Goal: Task Accomplishment & Management: Manage account settings

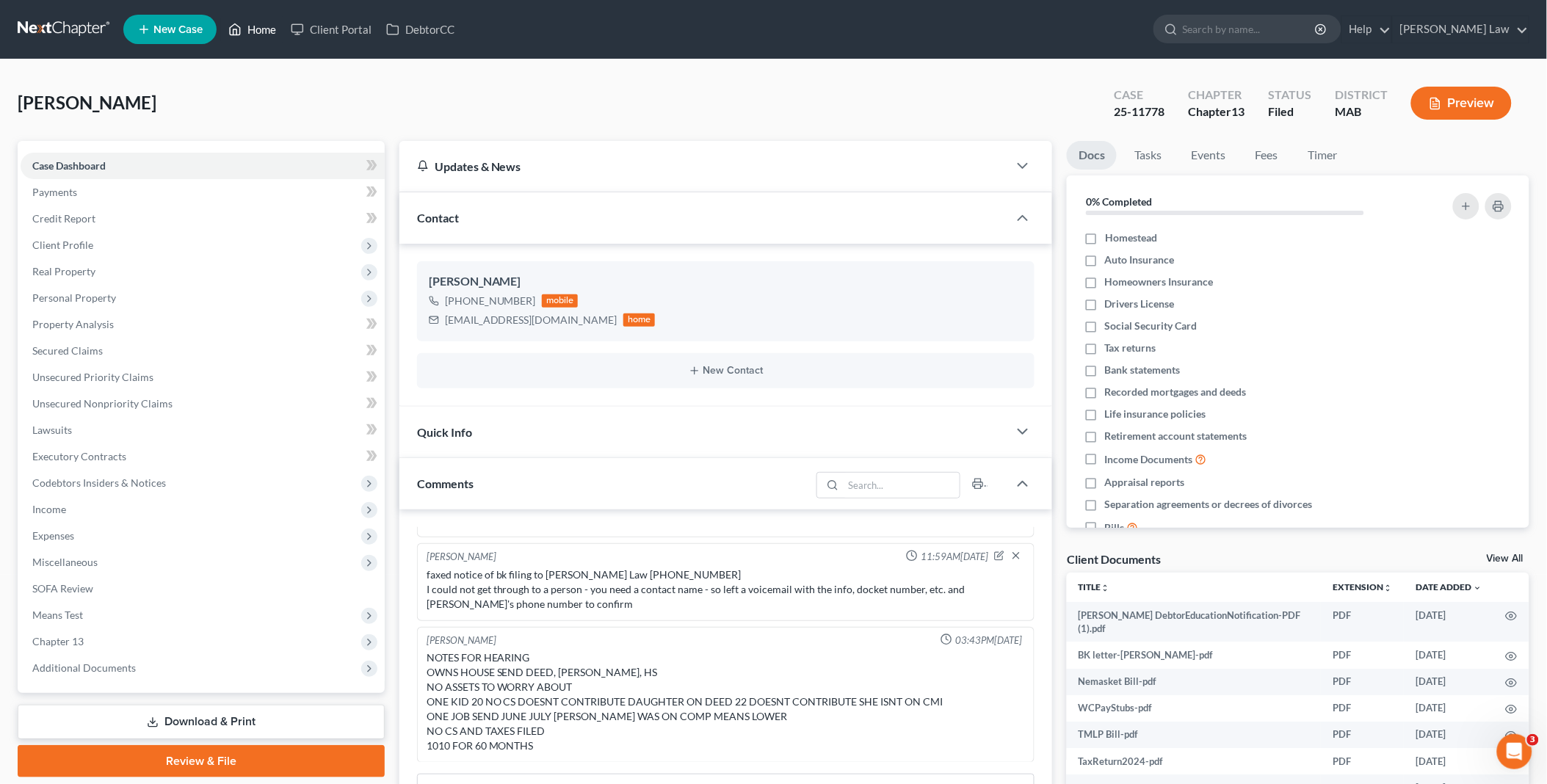
click at [255, 25] on link "Home" at bounding box center [252, 29] width 63 height 26
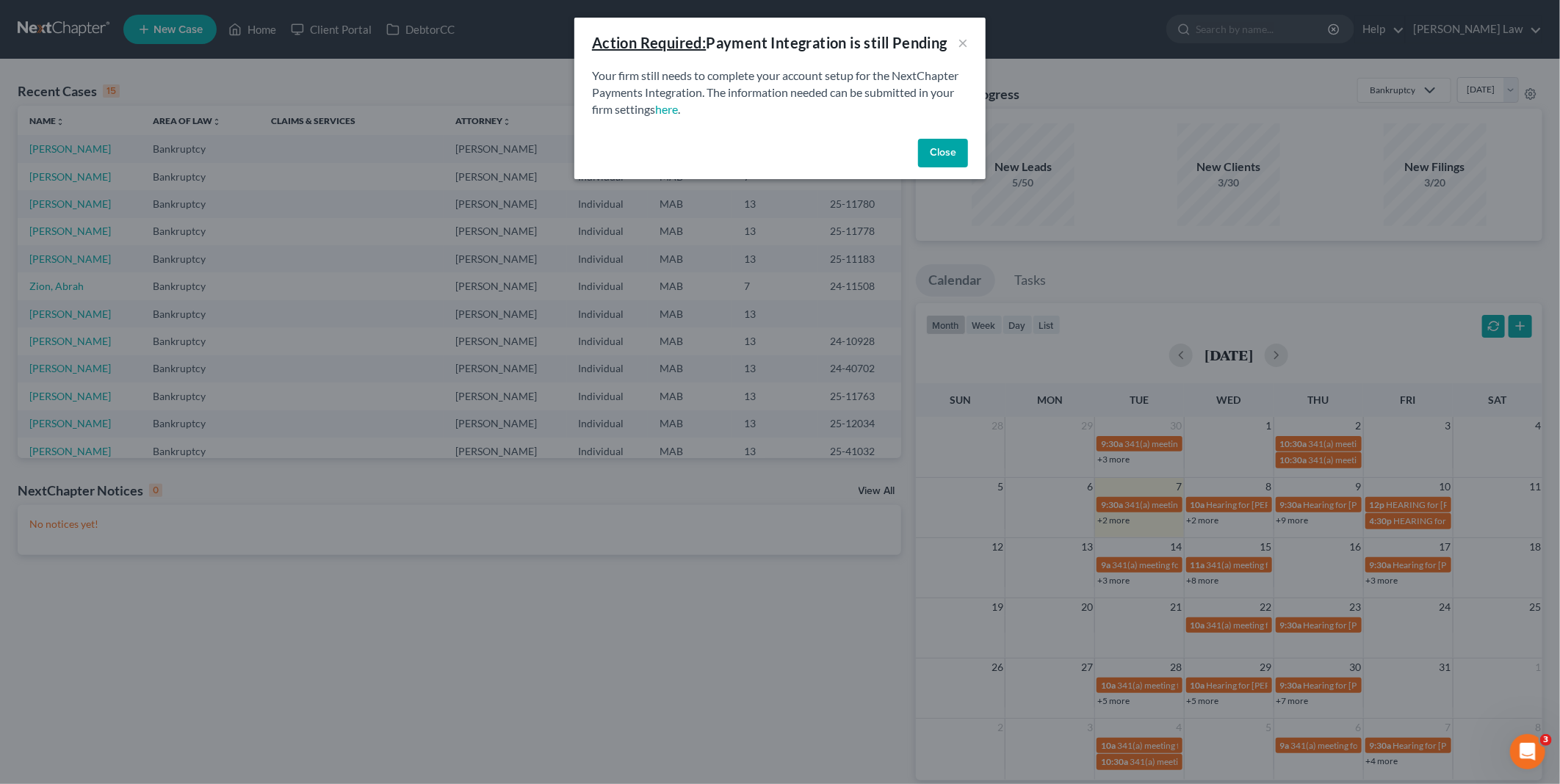
click at [938, 155] on button "Close" at bounding box center [943, 154] width 50 height 29
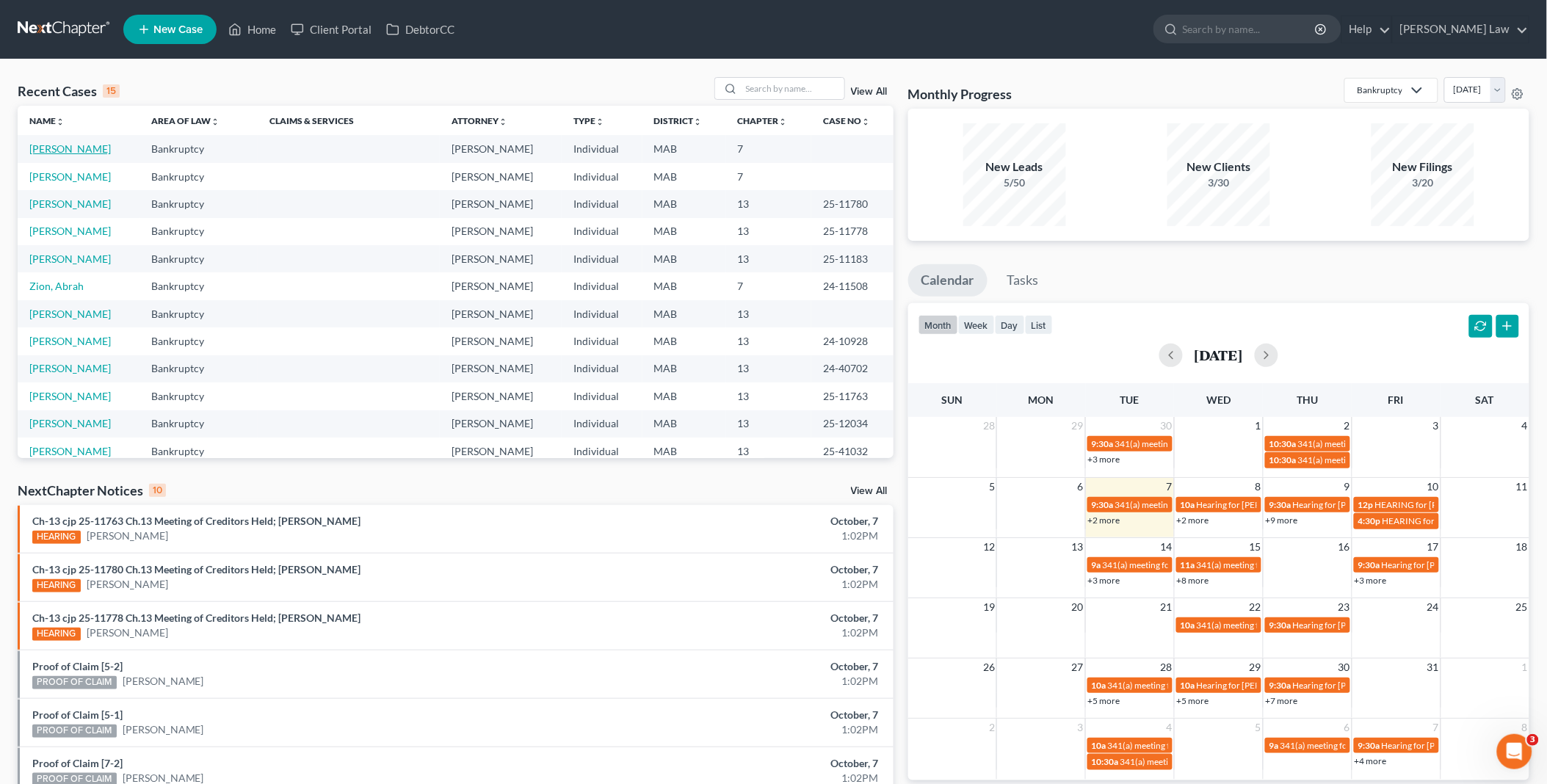
click at [54, 151] on link "[PERSON_NAME]" at bounding box center [70, 148] width 81 height 13
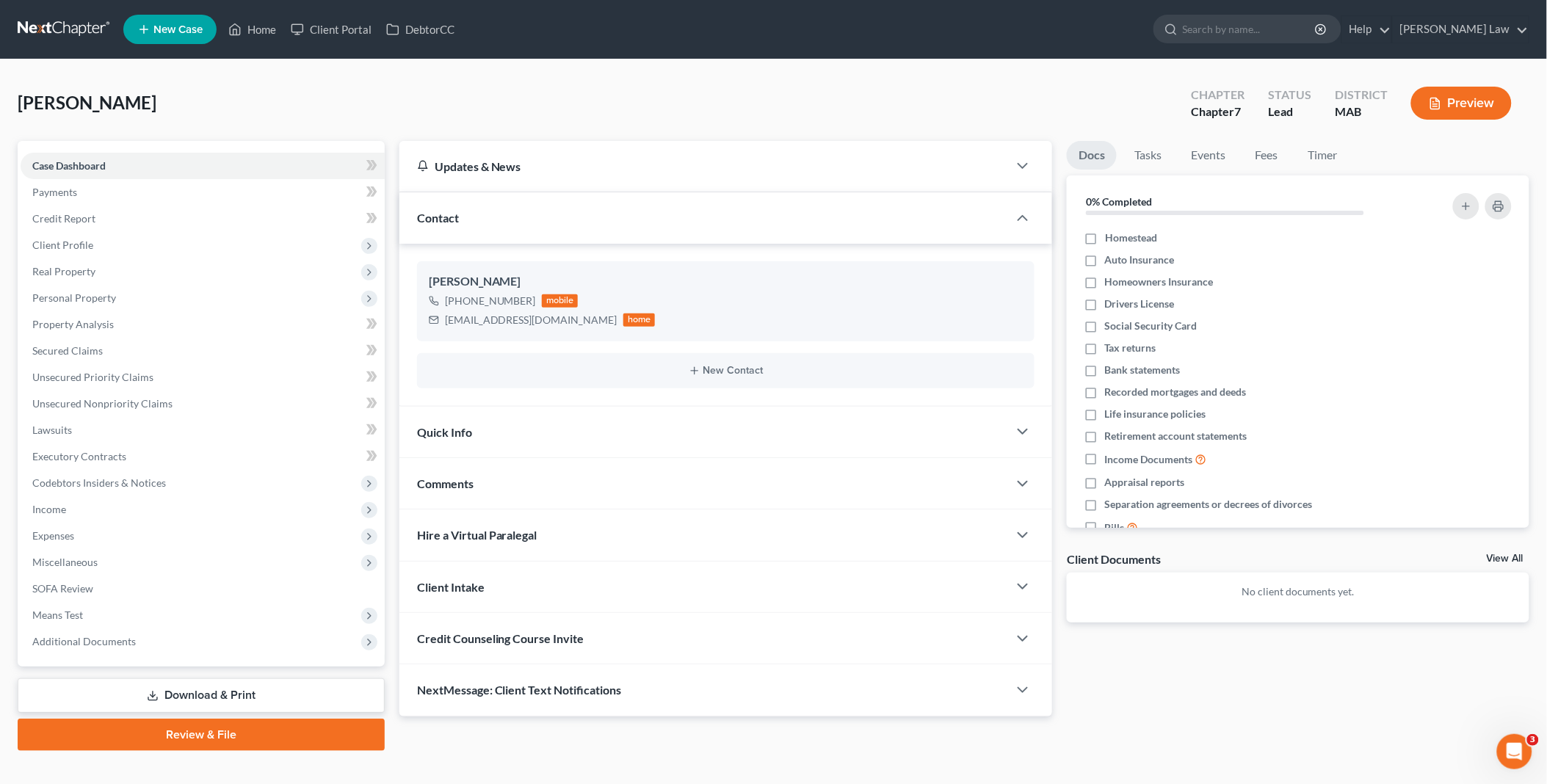
click at [1498, 557] on link "View All" at bounding box center [1505, 559] width 37 height 11
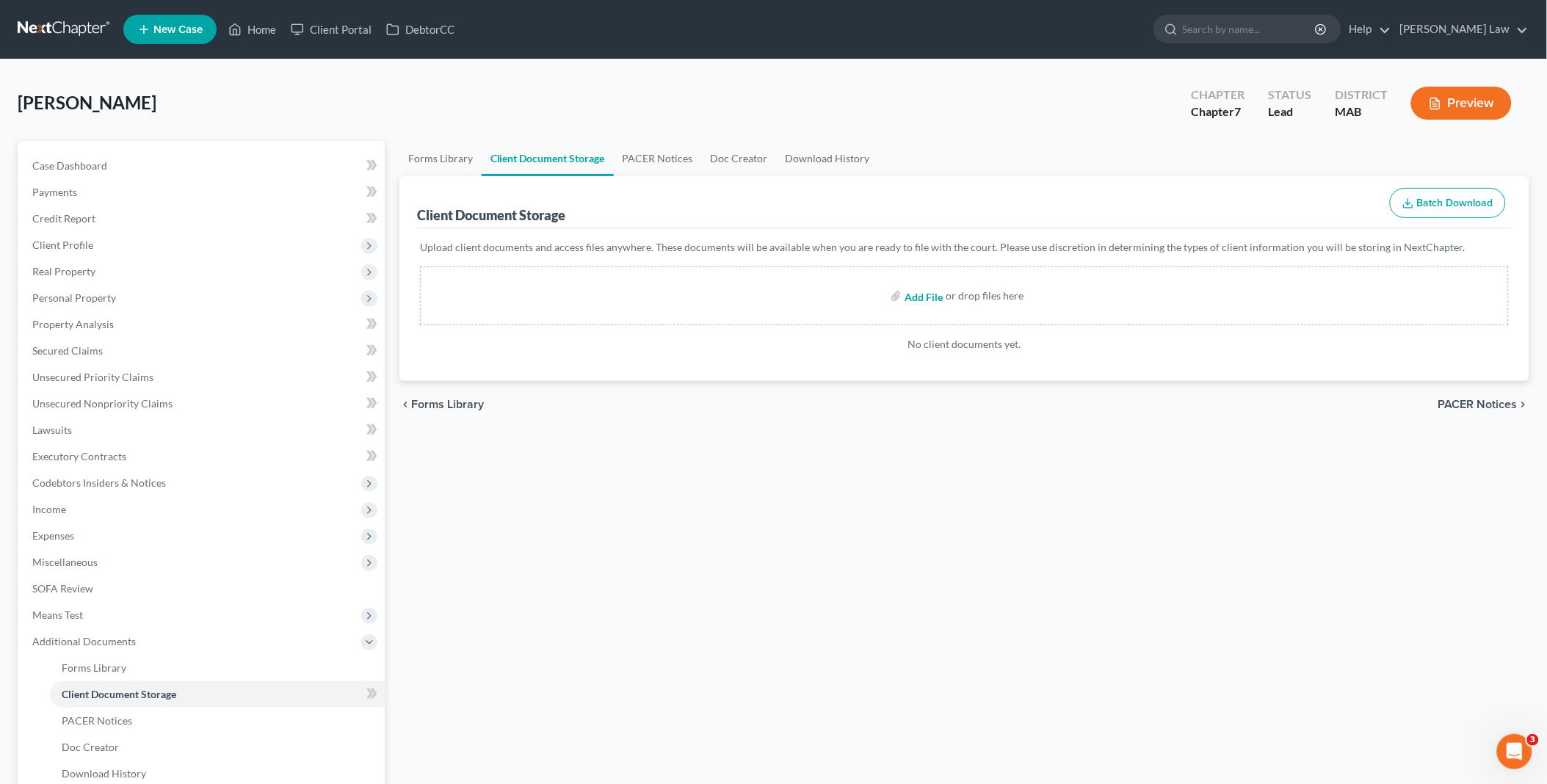
click at [918, 298] on input "file" at bounding box center [922, 295] width 35 height 26
type input "C:\fakepath\TBF execution 2014.pdf"
